Goal: Register for event/course

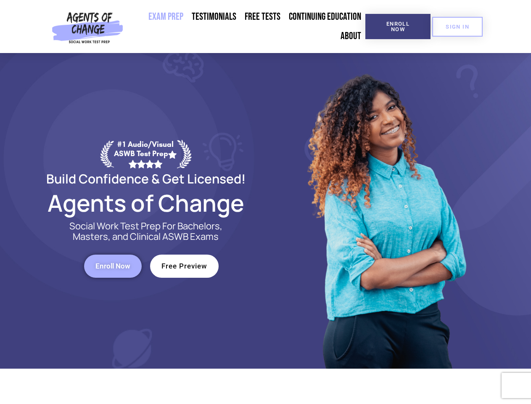
click at [266, 202] on div at bounding box center [386, 211] width 240 height 316
click at [398, 27] on span "Enroll Now" at bounding box center [398, 26] width 38 height 11
click at [458, 27] on span "SIGN IN" at bounding box center [458, 26] width 24 height 5
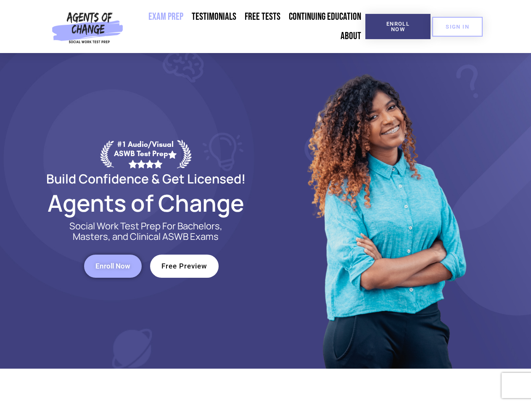
click at [113, 266] on span "Enroll Now" at bounding box center [112, 265] width 35 height 7
click at [184, 266] on span "Free Preview" at bounding box center [185, 265] width 46 height 7
